Goal: Find specific page/section: Find specific page/section

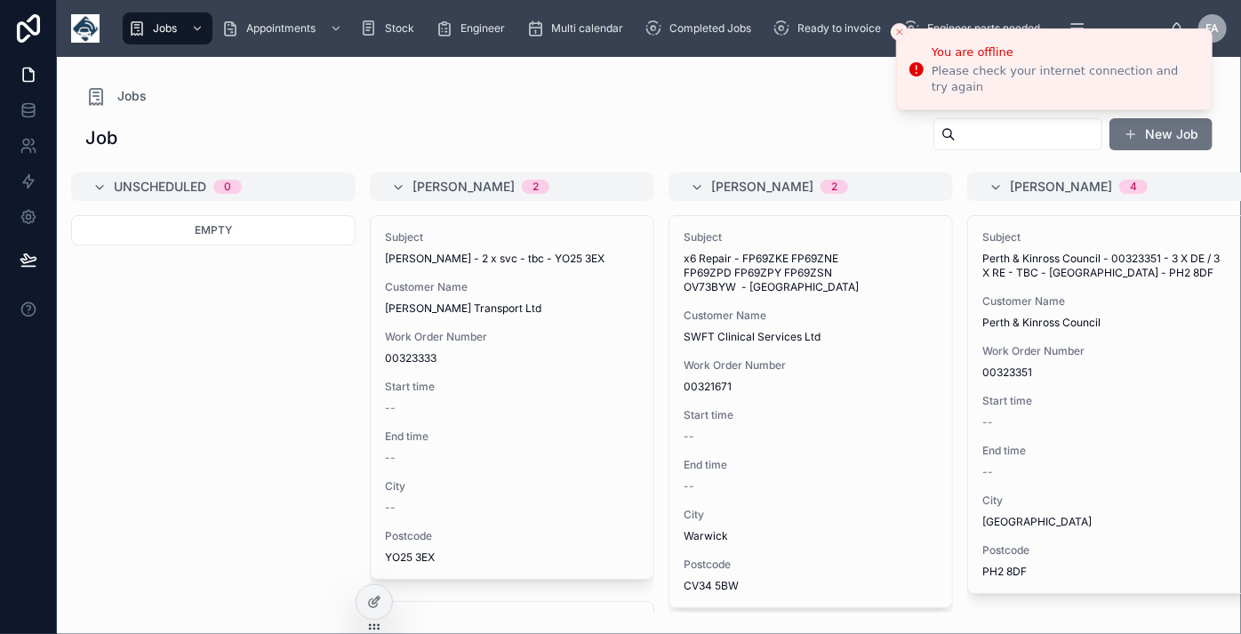
scroll to position [2875, 0]
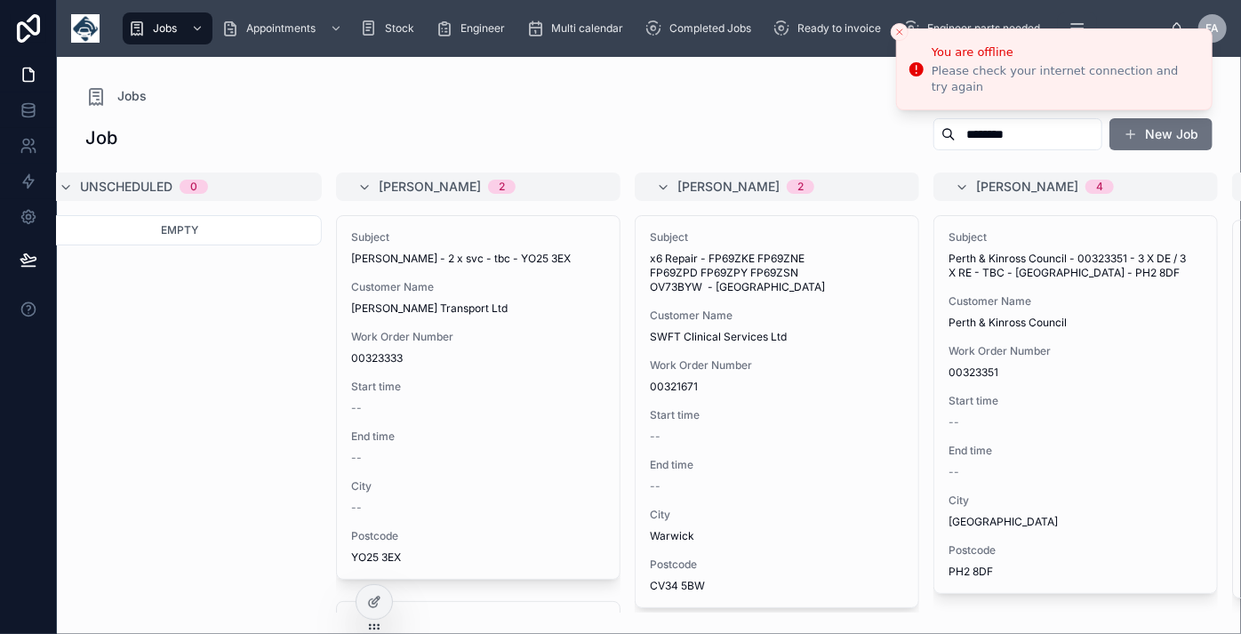
click at [956, 131] on input "********" at bounding box center [1029, 134] width 146 height 25
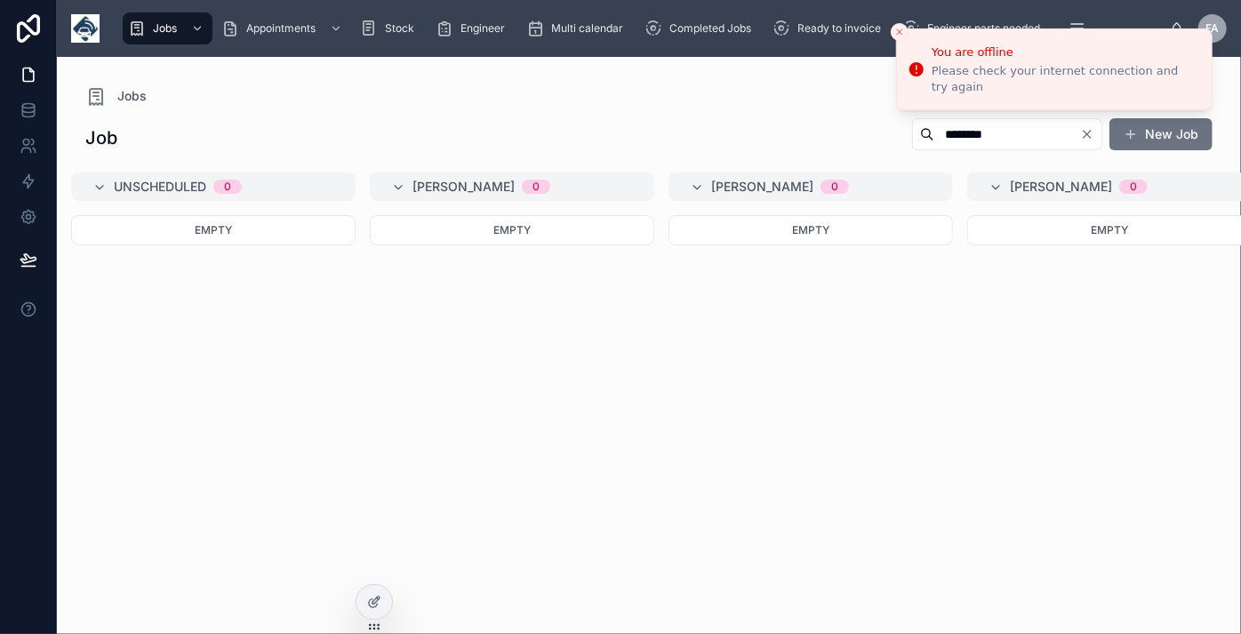
scroll to position [0, 95]
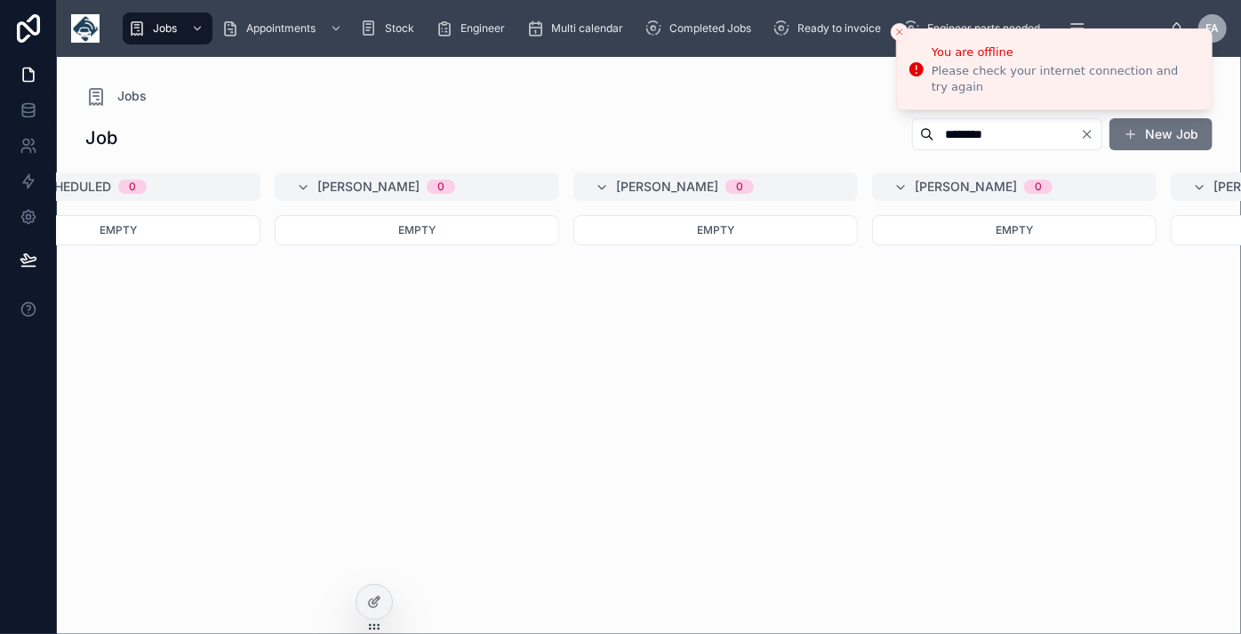
type input "********"
drag, startPoint x: 399, startPoint y: 602, endPoint x: 60, endPoint y: 425, distance: 382.9
click at [34, 424] on div at bounding box center [28, 317] width 57 height 634
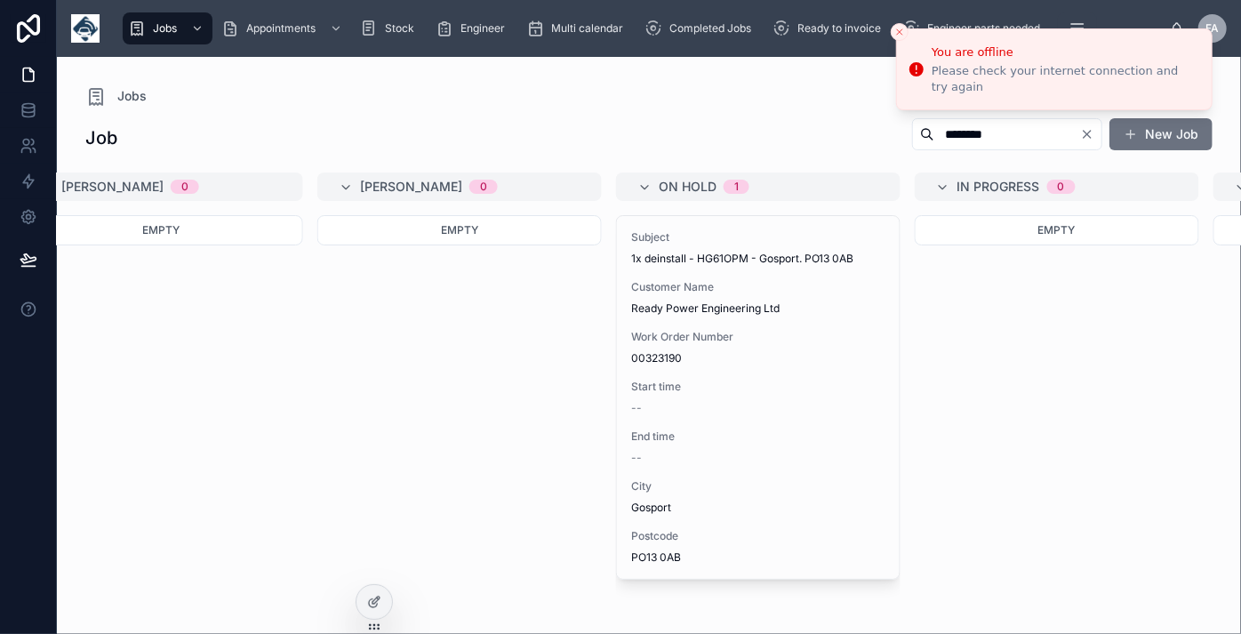
scroll to position [0, 972]
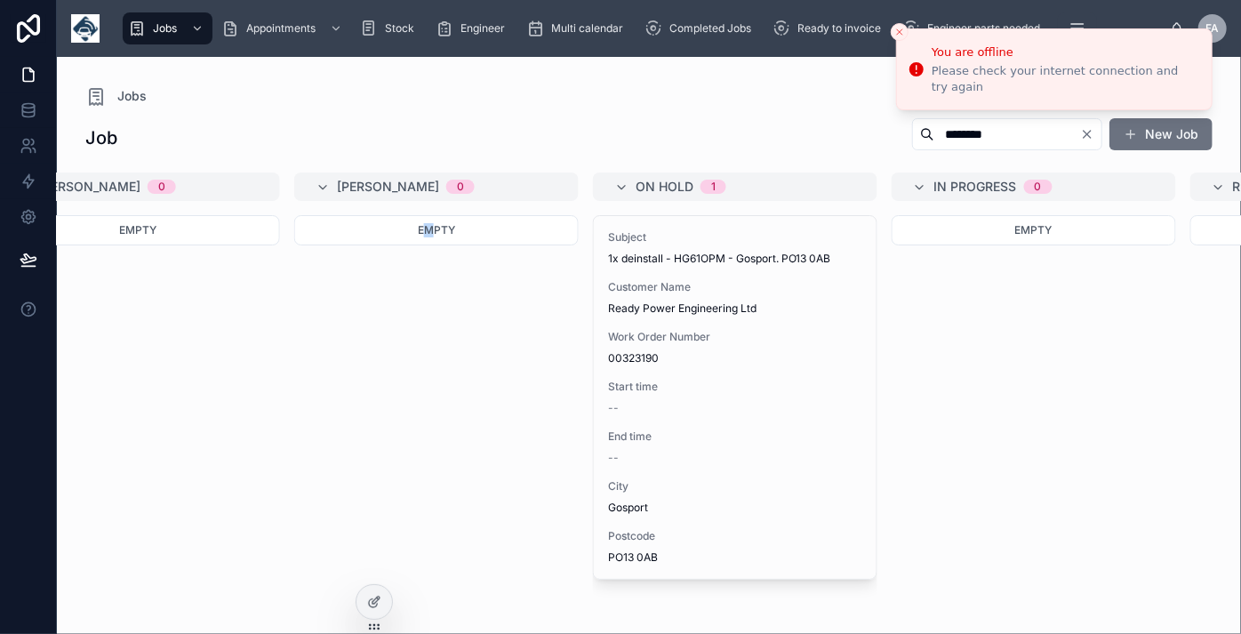
drag, startPoint x: 434, startPoint y: 606, endPoint x: 428, endPoint y: 466, distance: 140.5
click at [428, 466] on div "Empty" at bounding box center [436, 413] width 284 height 397
drag, startPoint x: 692, startPoint y: 462, endPoint x: 1043, endPoint y: 349, distance: 368.0
click at [1043, 349] on div "Empty" at bounding box center [1034, 413] width 284 height 397
